Goal: Task Accomplishment & Management: Use online tool/utility

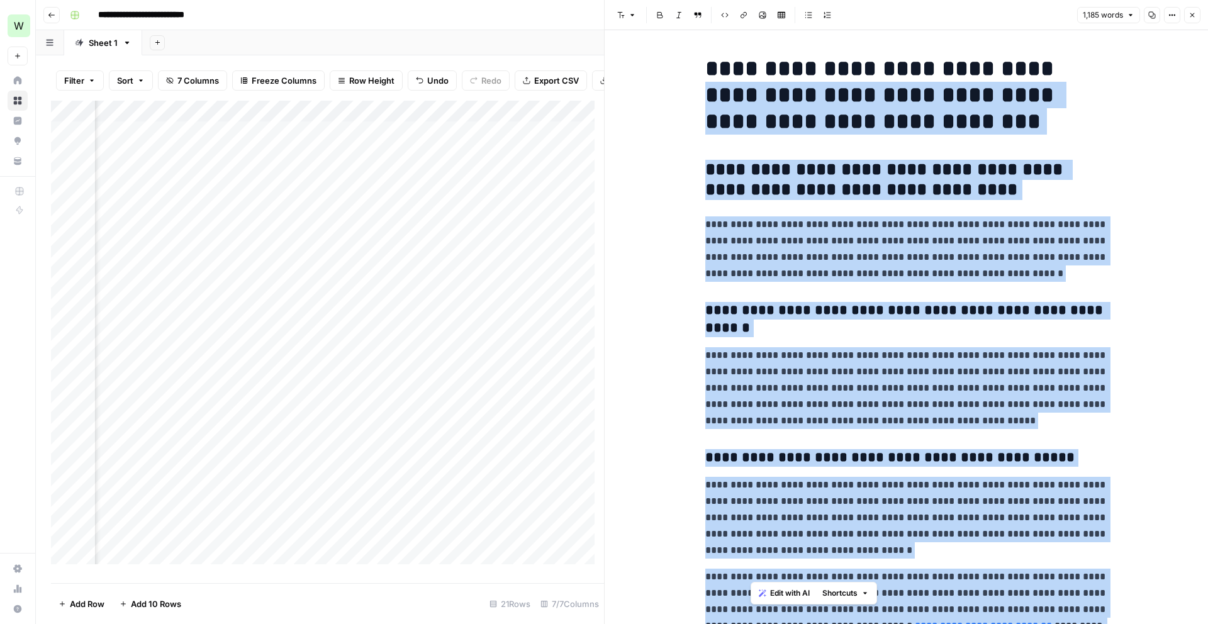
scroll to position [2549, 0]
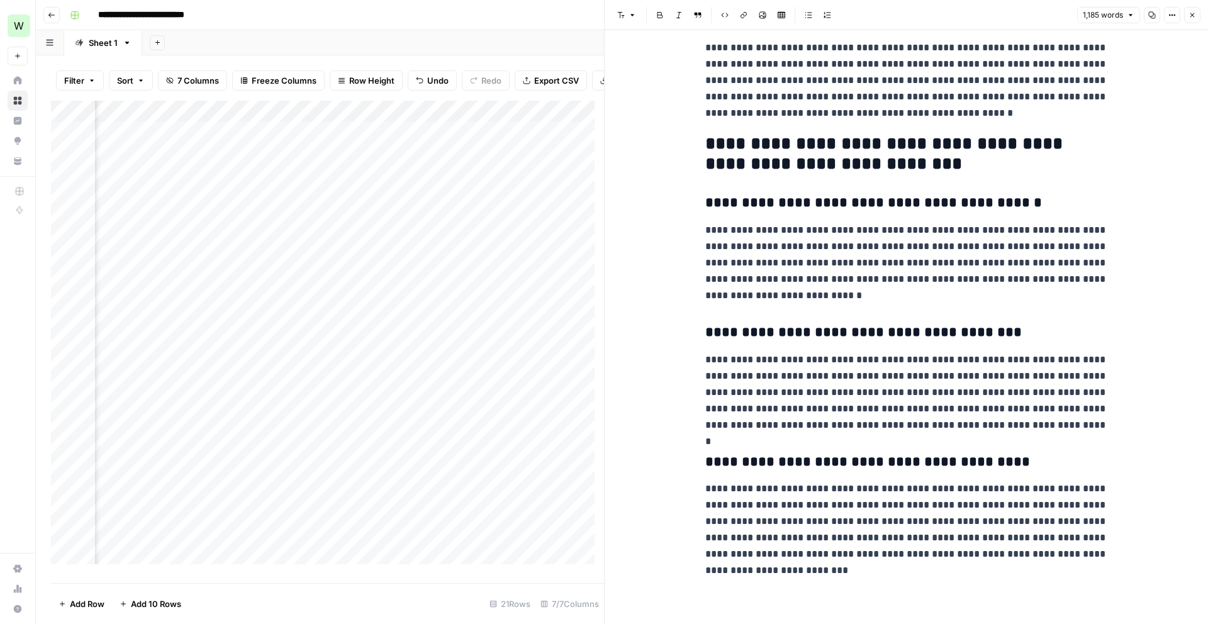
click at [558, 423] on div "Add Column" at bounding box center [327, 337] width 553 height 473
click at [1184, 14] on button "Close" at bounding box center [1192, 15] width 16 height 16
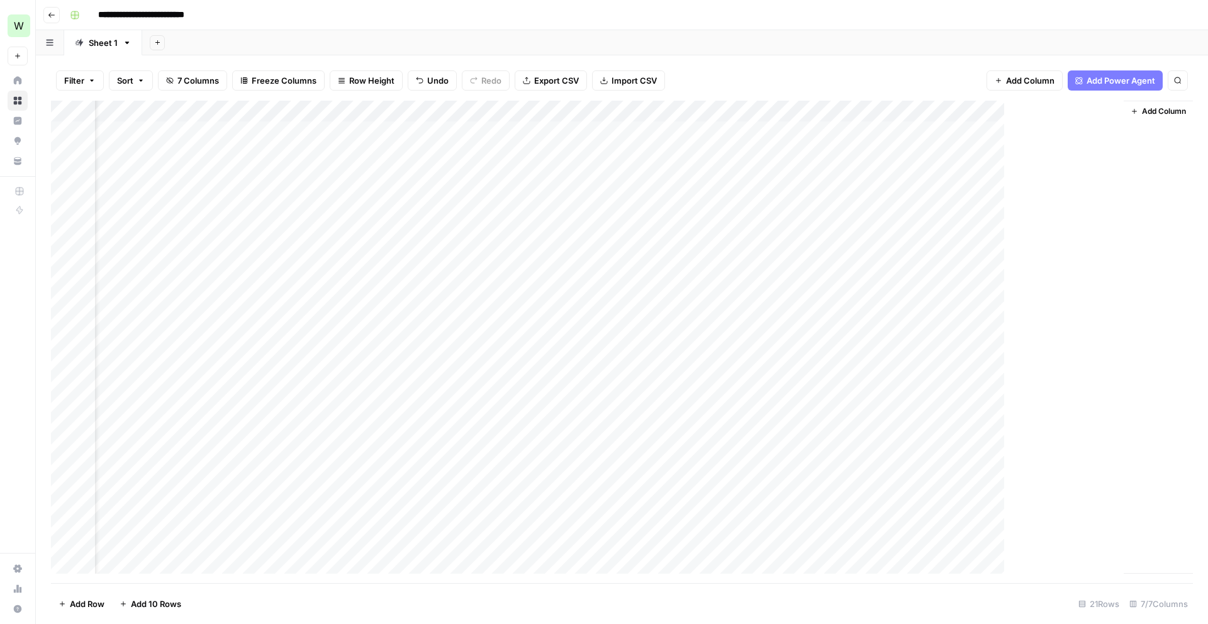
scroll to position [0, 52]
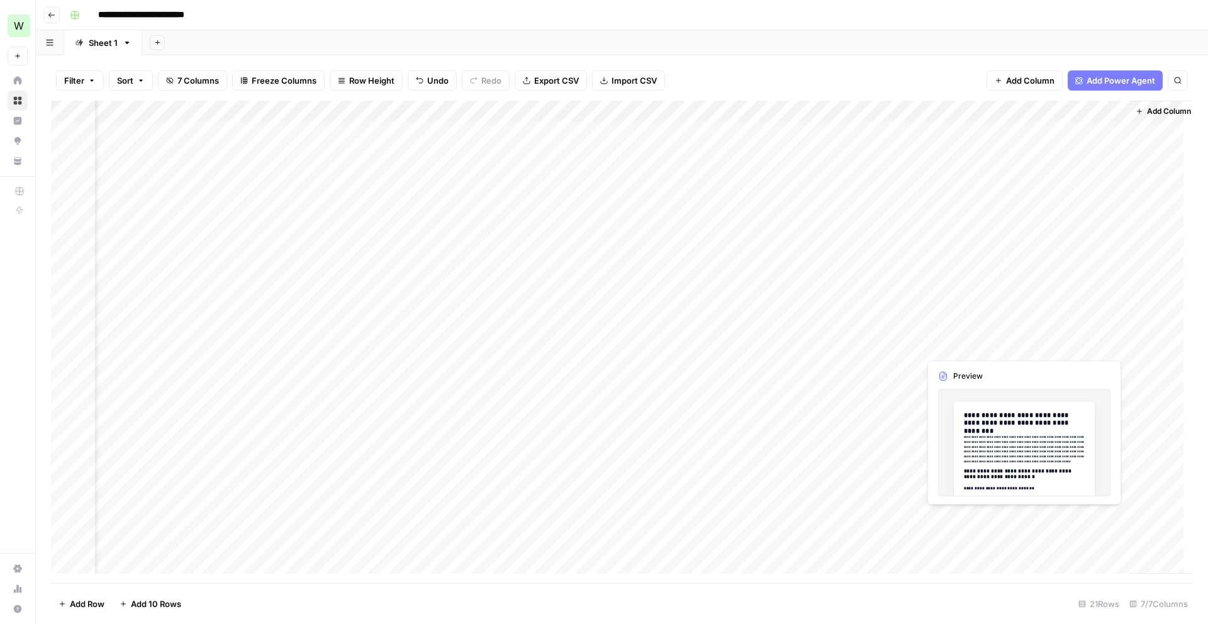
click at [1107, 345] on div "Add Column" at bounding box center [621, 342] width 1141 height 482
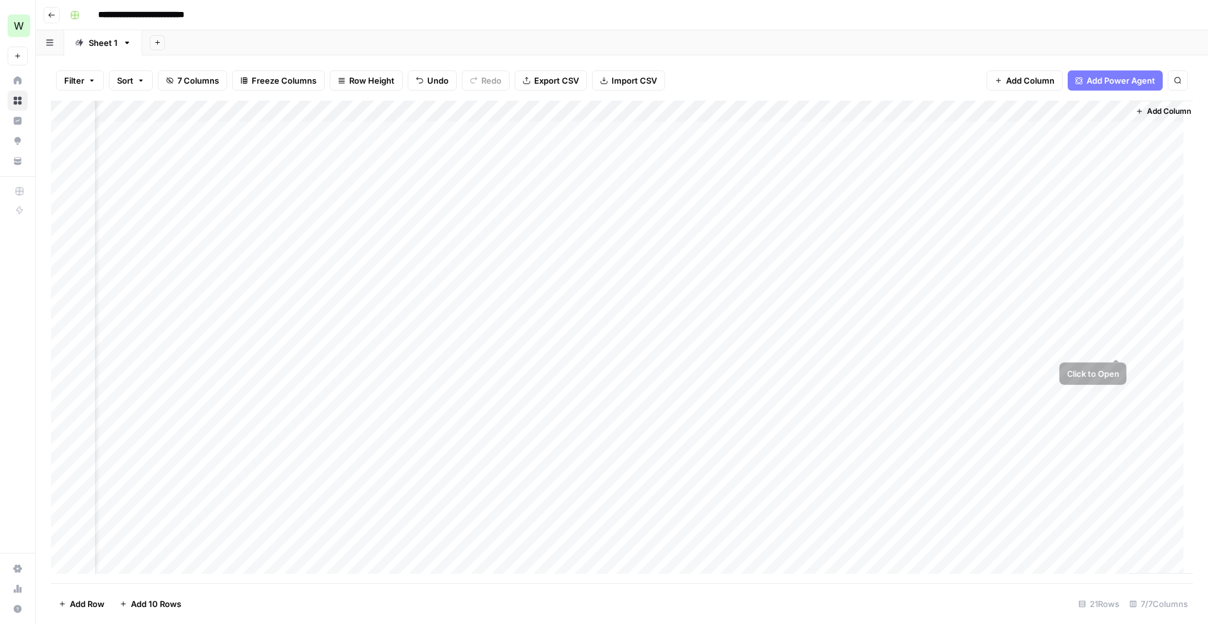
click at [1123, 337] on div "Add Column" at bounding box center [621, 342] width 1141 height 482
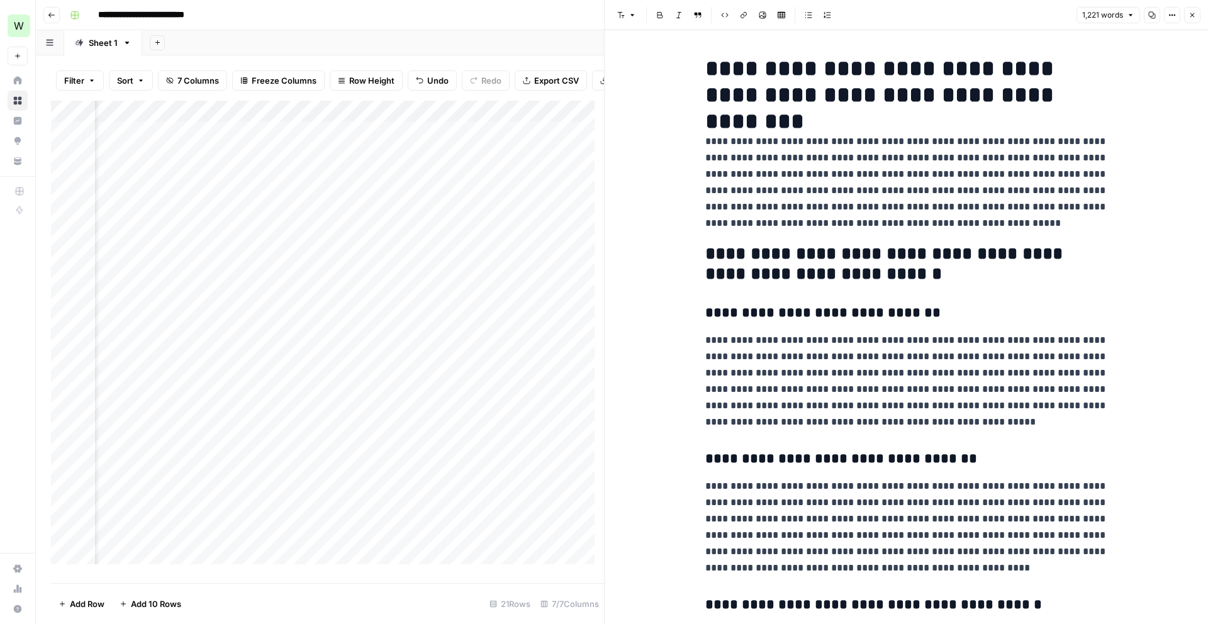
click at [814, 196] on p "**********" at bounding box center [906, 182] width 403 height 98
click at [1148, 15] on icon "button" at bounding box center [1152, 15] width 8 height 8
click at [435, 409] on div "Add Column" at bounding box center [327, 337] width 553 height 473
click at [464, 356] on div "Add Column" at bounding box center [327, 337] width 553 height 473
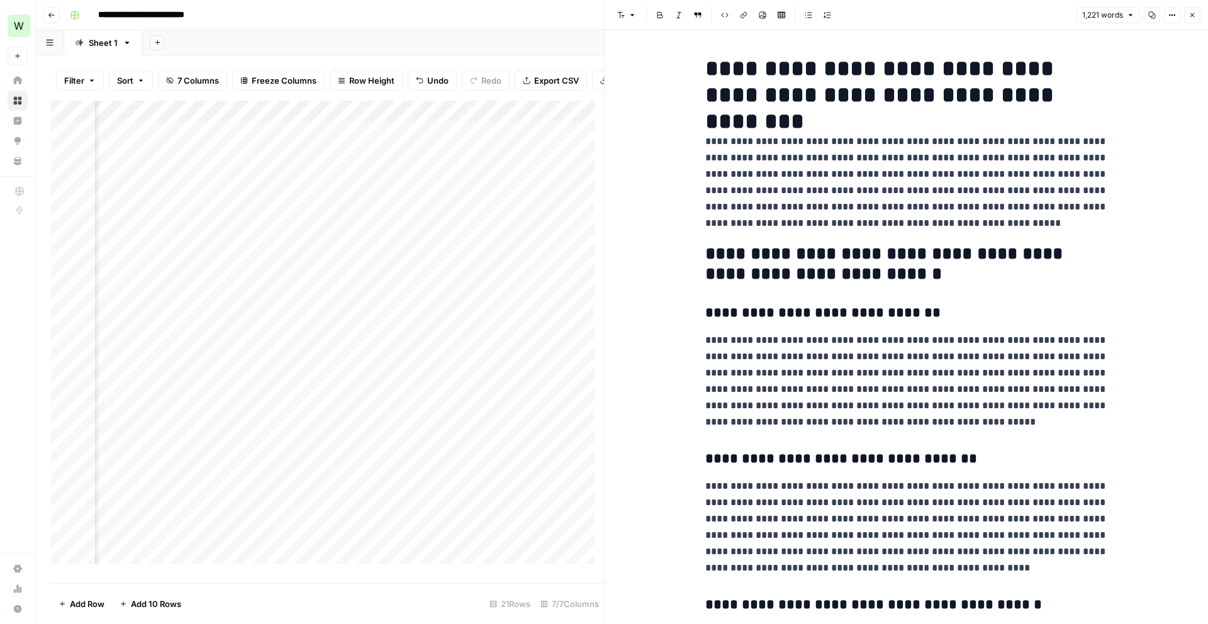
click at [464, 356] on div "Add Column" at bounding box center [327, 337] width 553 height 473
click at [464, 356] on textarea "**********" at bounding box center [523, 356] width 201 height 18
